Goal: Information Seeking & Learning: Learn about a topic

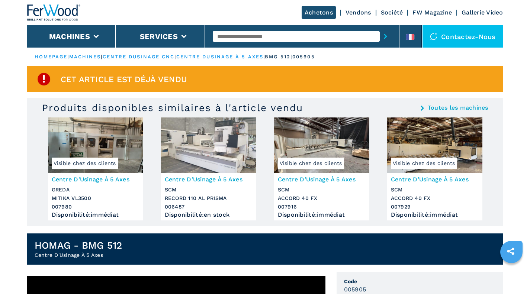
click at [50, 6] on img at bounding box center [54, 12] width 54 height 16
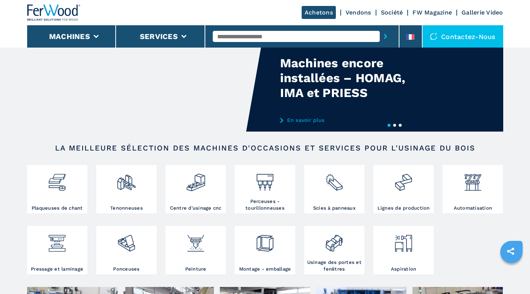
scroll to position [62, 0]
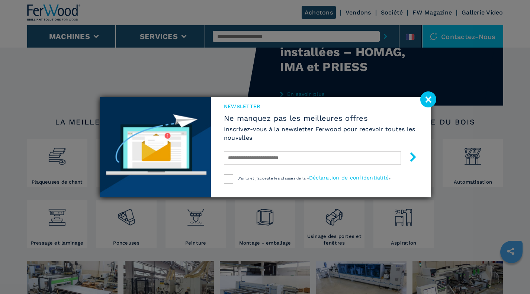
click at [427, 97] on image at bounding box center [428, 100] width 16 height 16
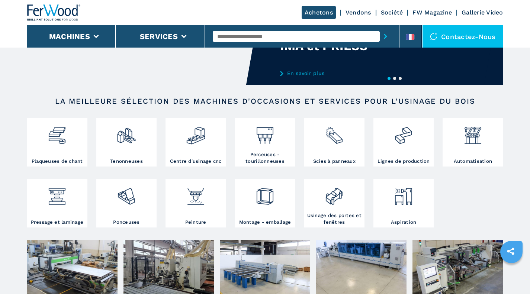
scroll to position [84, 0]
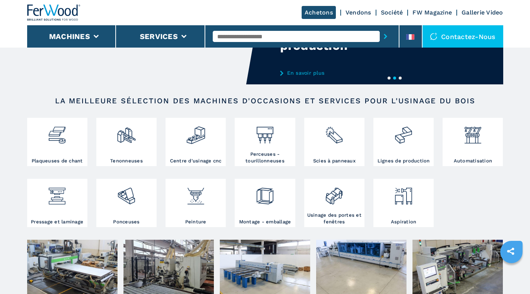
click at [200, 136] on img at bounding box center [196, 132] width 20 height 25
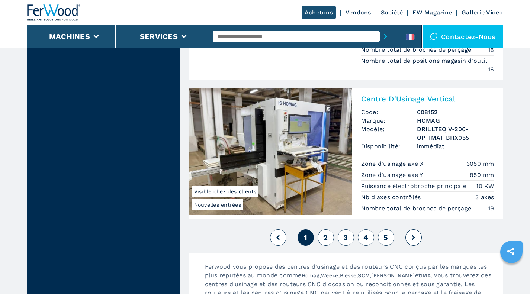
scroll to position [1828, 0]
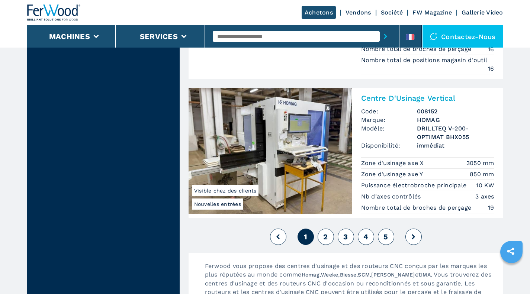
click at [325, 234] on span "2" at bounding box center [325, 236] width 4 height 9
click at [327, 237] on span "2" at bounding box center [325, 236] width 4 height 9
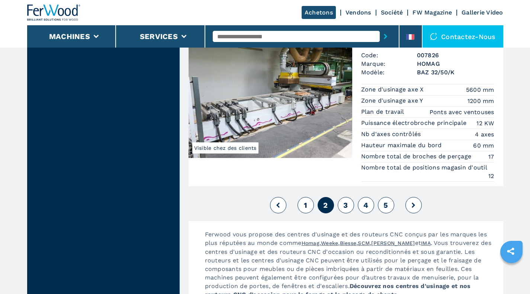
scroll to position [1951, 0]
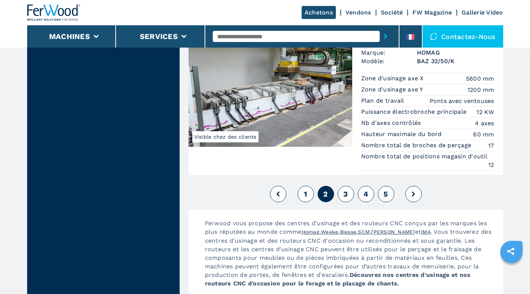
click at [344, 193] on span "3" at bounding box center [345, 194] width 4 height 9
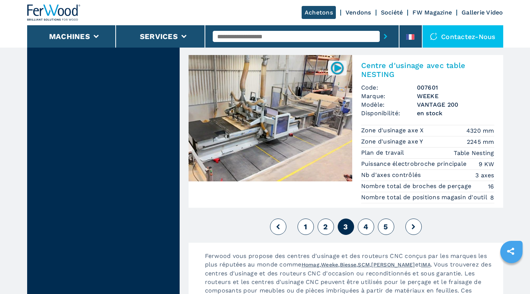
scroll to position [1912, 0]
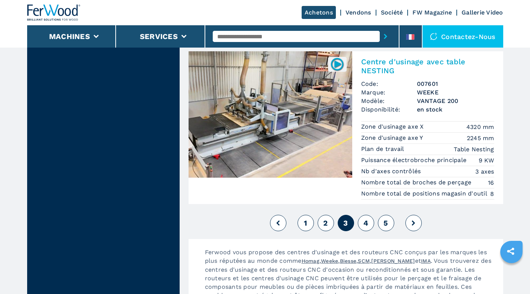
click at [366, 219] on span "4" at bounding box center [365, 223] width 5 height 9
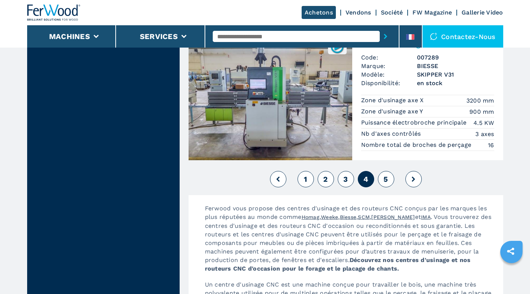
scroll to position [1870, 0]
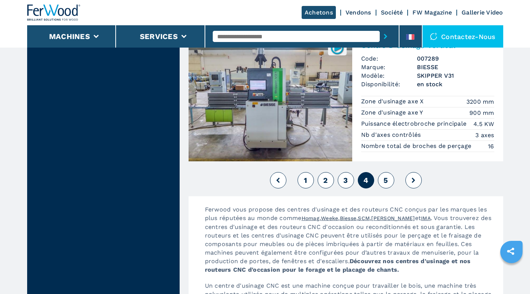
click at [387, 180] on span "5" at bounding box center [385, 180] width 4 height 9
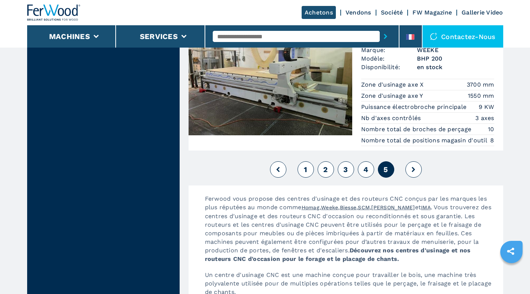
scroll to position [1538, 0]
click at [411, 165] on button at bounding box center [413, 169] width 16 height 16
click at [415, 173] on button at bounding box center [413, 169] width 16 height 16
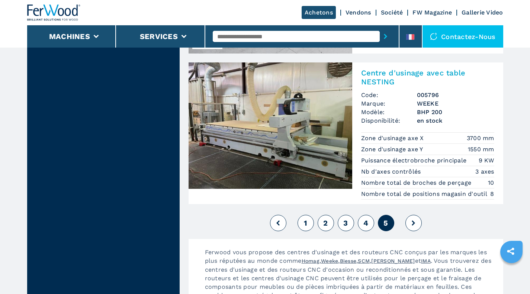
scroll to position [1484, 0]
click at [73, 11] on img at bounding box center [54, 12] width 54 height 16
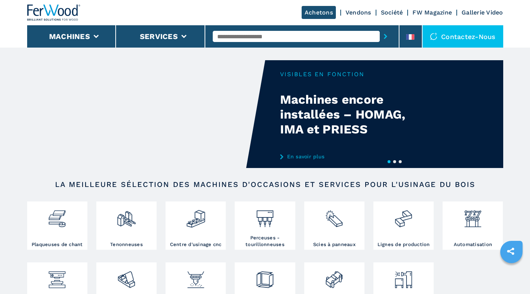
click at [231, 35] on input "text" at bounding box center [296, 36] width 167 height 11
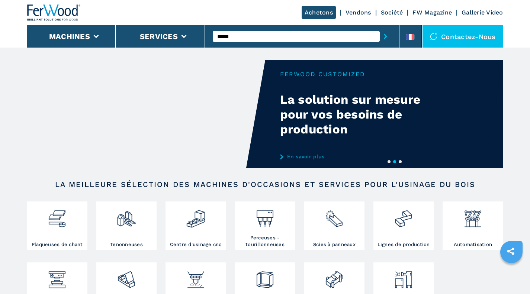
type input "*****"
click at [380, 28] on button "submit-button" at bounding box center [386, 36] width 12 height 17
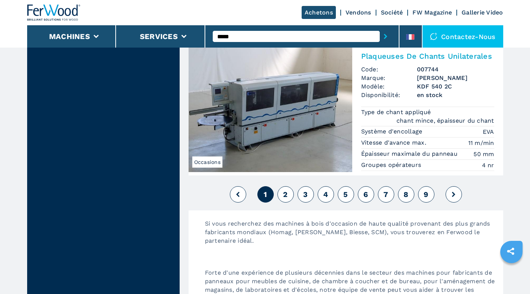
scroll to position [1765, 0]
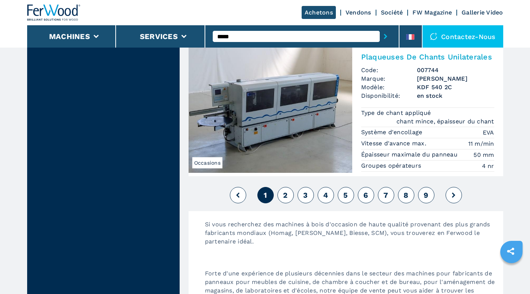
click at [289, 190] on button "2" at bounding box center [285, 195] width 16 height 16
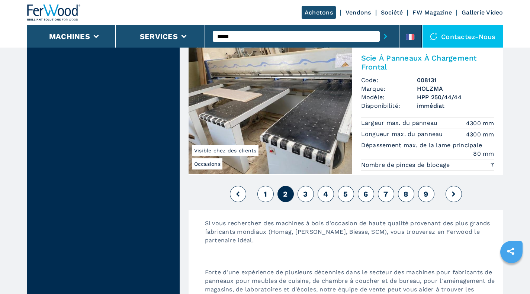
scroll to position [1868, 0]
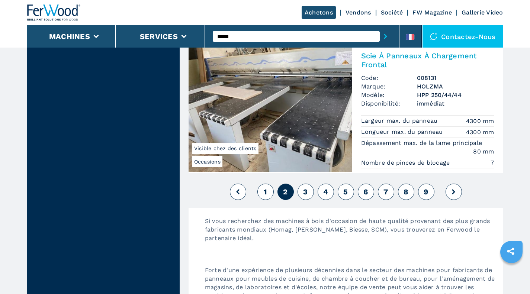
click at [308, 189] on button "3" at bounding box center [306, 192] width 16 height 16
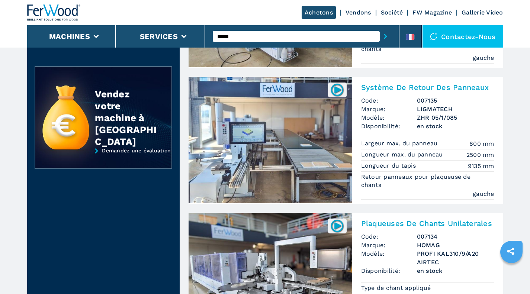
scroll to position [167, 0]
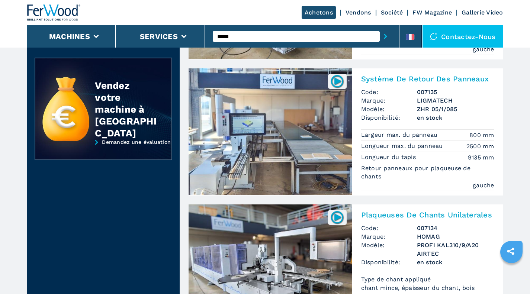
click at [254, 125] on img at bounding box center [271, 131] width 164 height 126
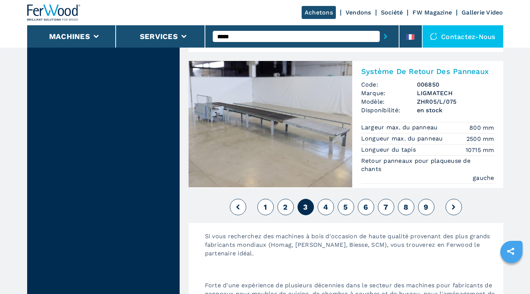
scroll to position [1828, 0]
click at [330, 203] on button "4" at bounding box center [326, 207] width 16 height 16
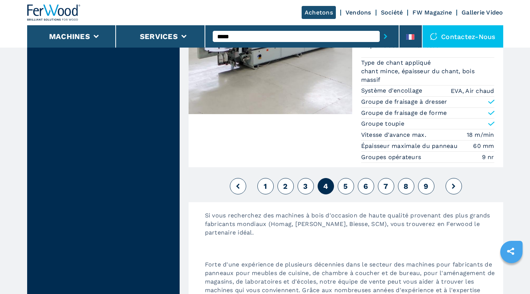
scroll to position [1824, 0]
click at [347, 186] on span "5" at bounding box center [345, 186] width 4 height 9
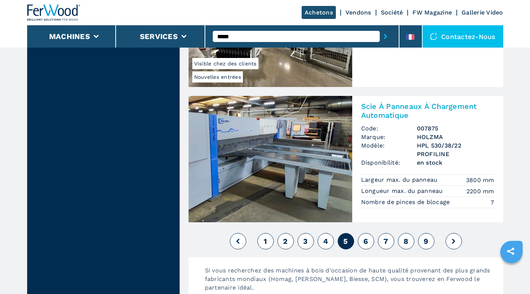
scroll to position [1717, 0]
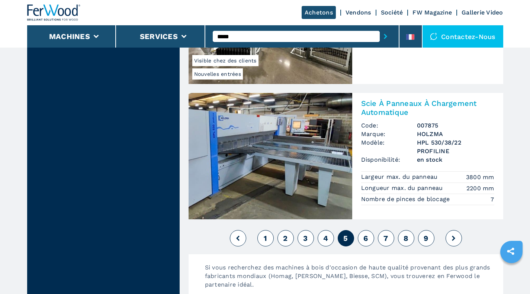
click at [367, 235] on span "6" at bounding box center [365, 238] width 4 height 9
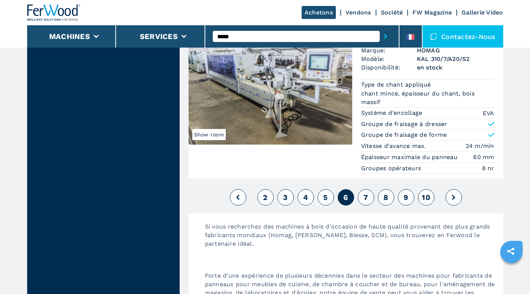
scroll to position [1975, 0]
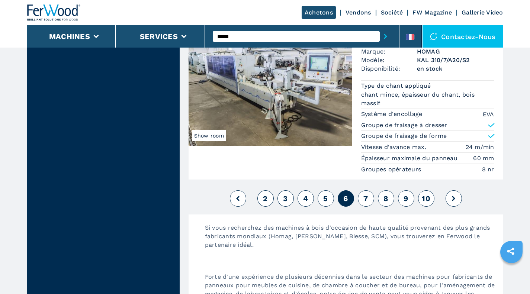
click at [372, 198] on button "7" at bounding box center [366, 198] width 16 height 16
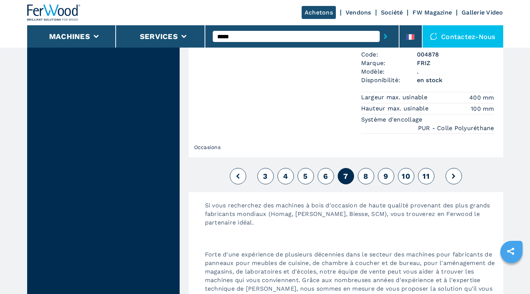
scroll to position [1799, 0]
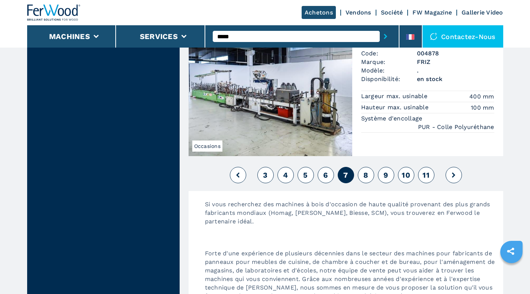
click at [365, 173] on span "8" at bounding box center [365, 175] width 5 height 9
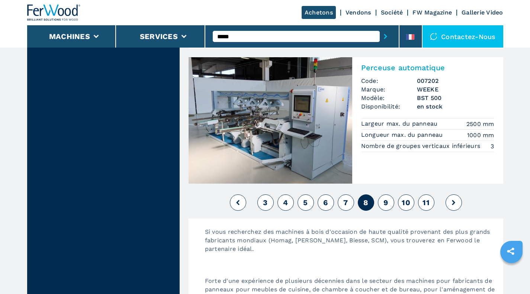
scroll to position [1784, 0]
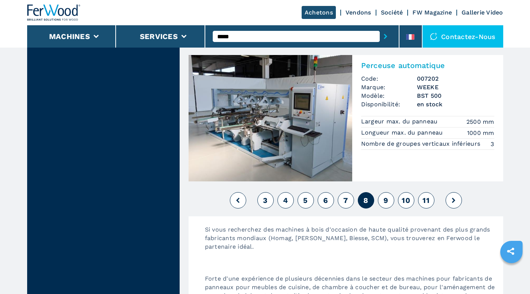
click at [386, 200] on span "9" at bounding box center [385, 200] width 4 height 9
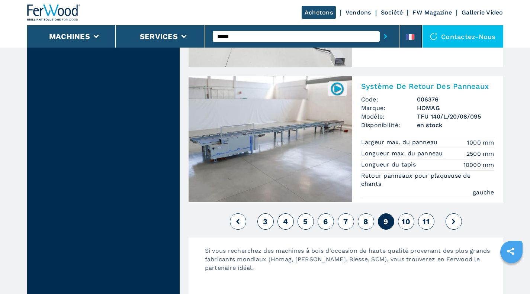
scroll to position [1734, 0]
click at [408, 216] on span "10" at bounding box center [406, 220] width 9 height 9
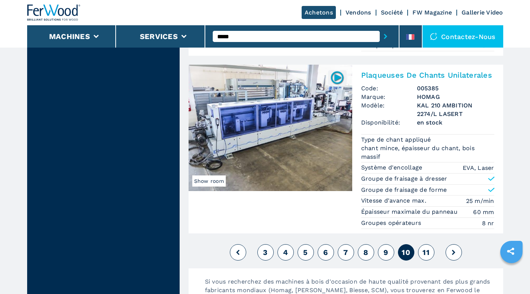
scroll to position [1802, 0]
click at [428, 242] on div "3 4 5 6 7 8 9 10 11" at bounding box center [346, 252] width 315 height 20
click at [427, 244] on button "11" at bounding box center [426, 252] width 16 height 16
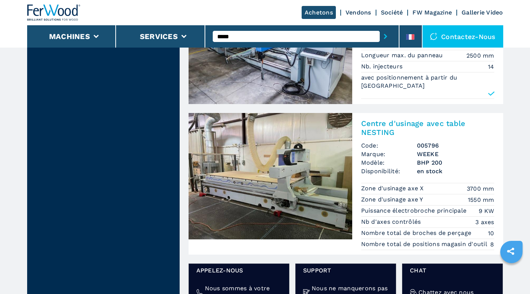
scroll to position [735, 0]
